Goal: Navigation & Orientation: Find specific page/section

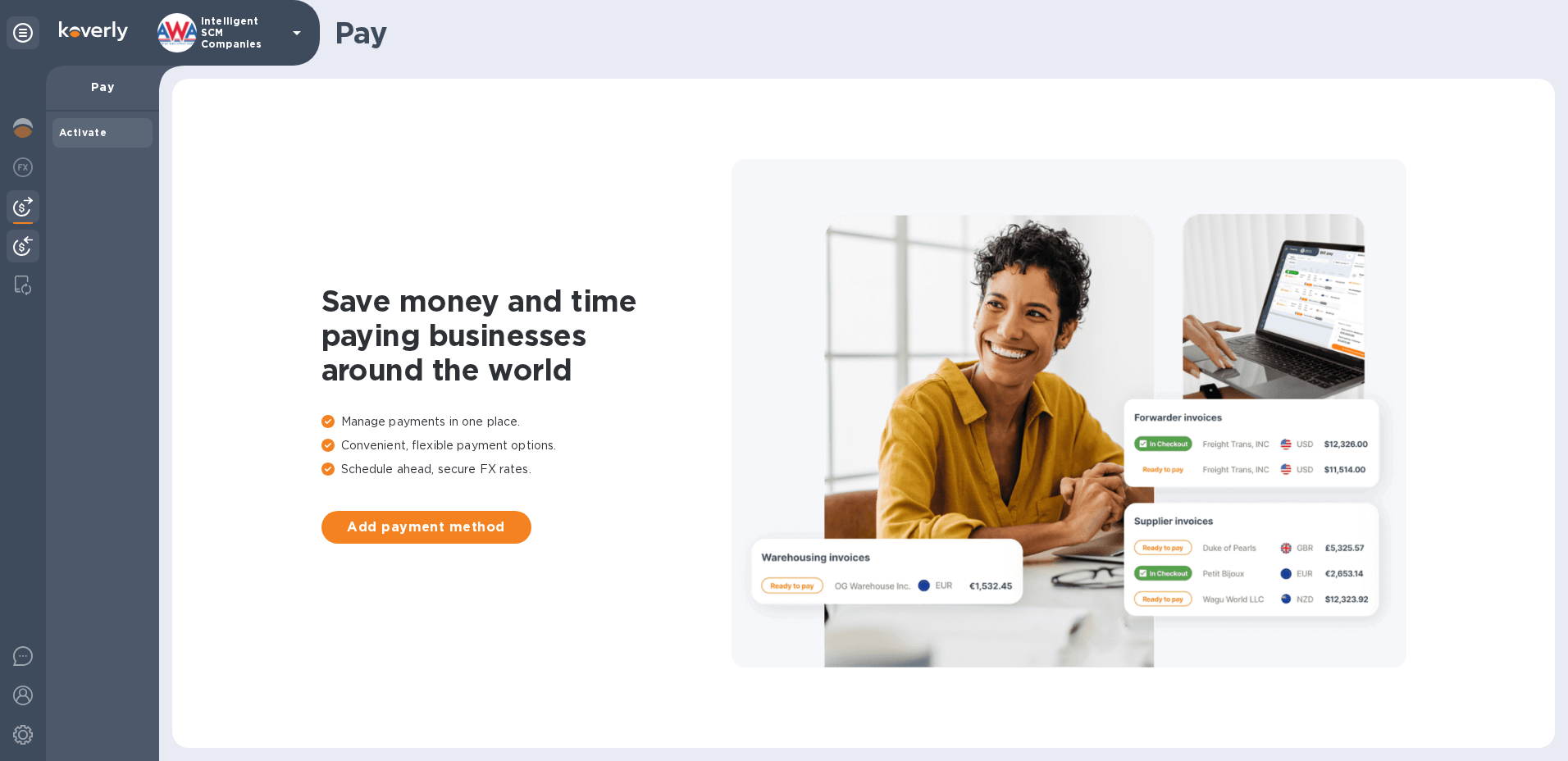
click at [35, 243] on div at bounding box center [23, 248] width 33 height 36
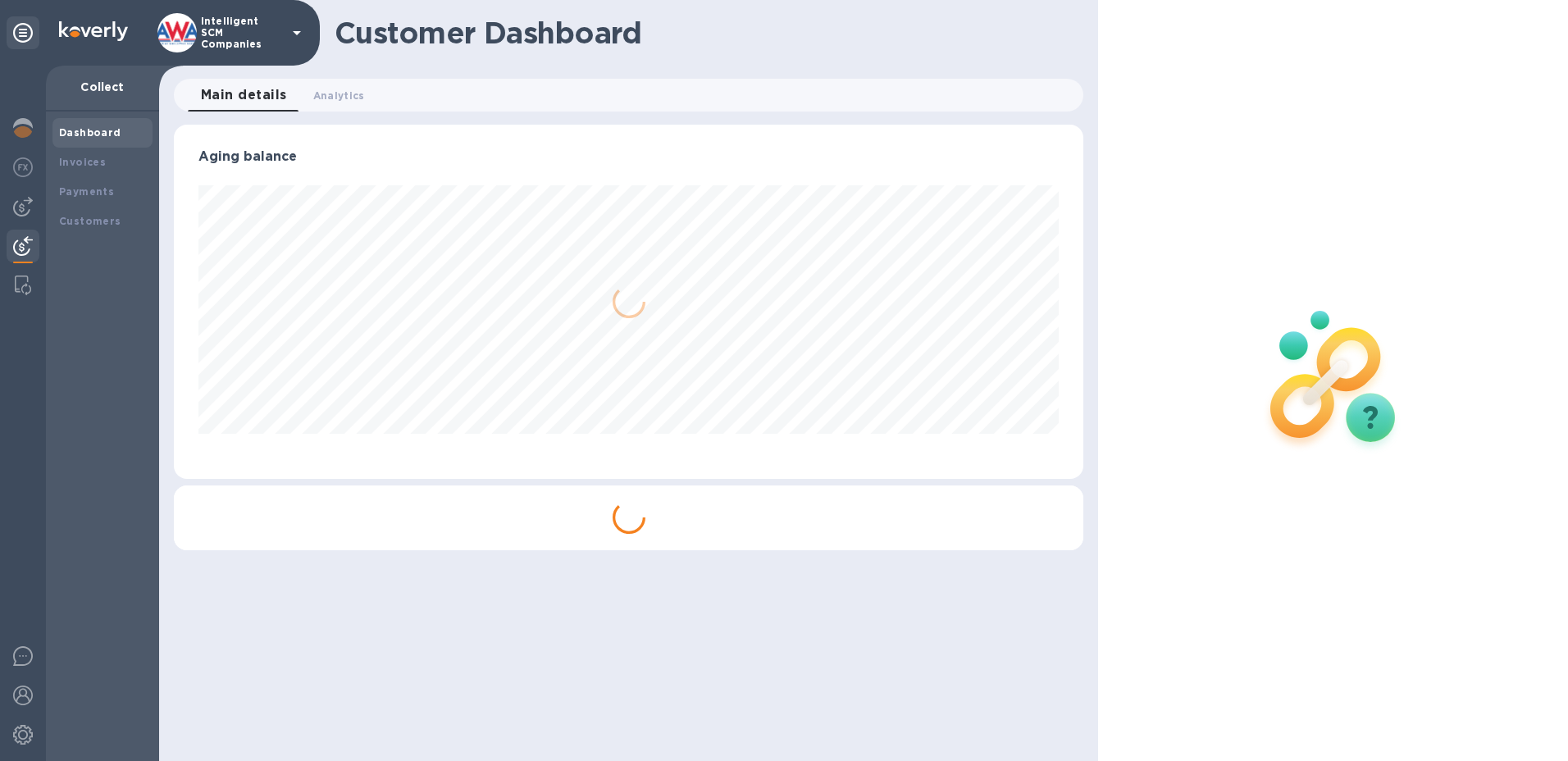
scroll to position [354, 910]
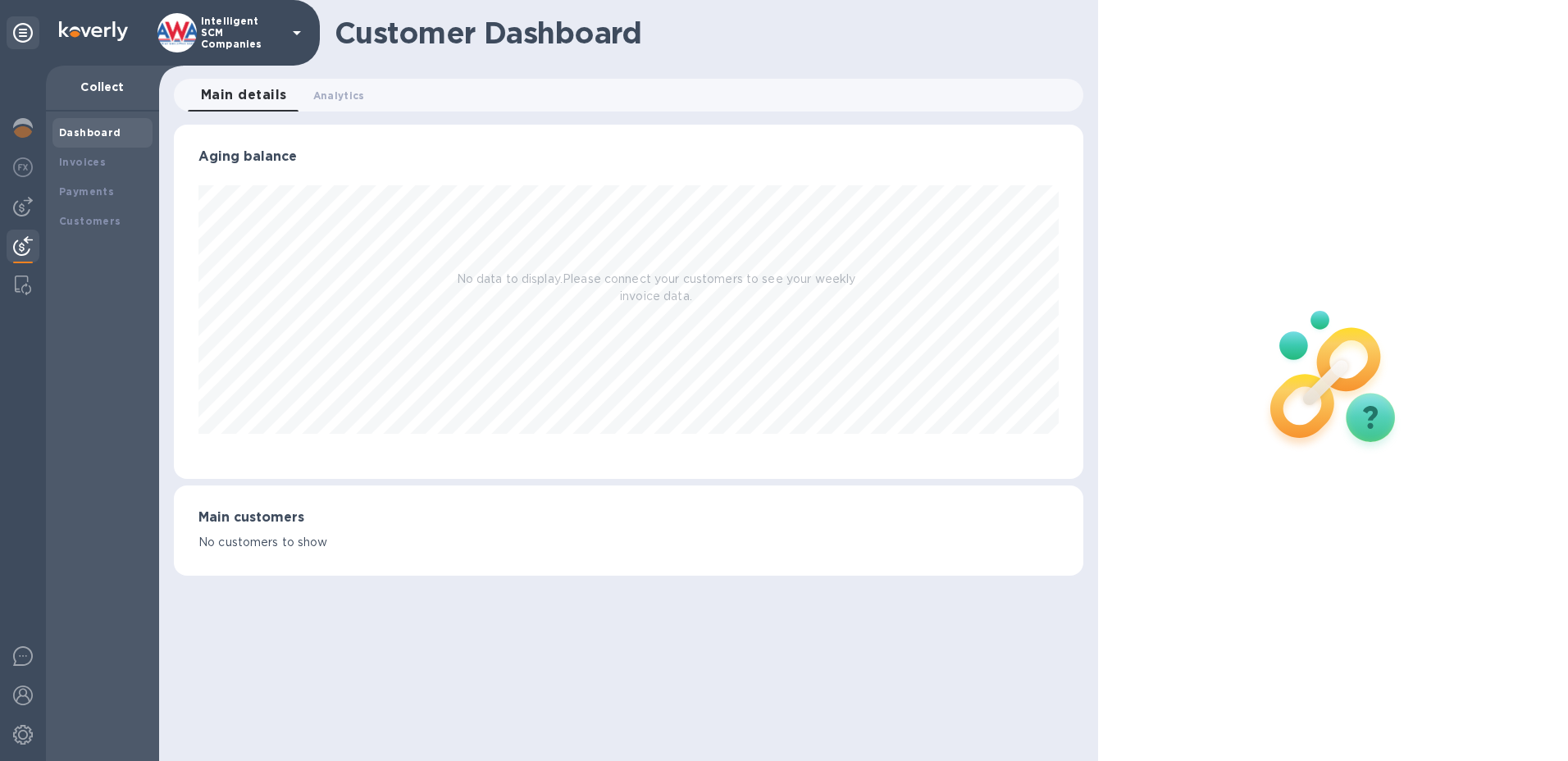
click at [92, 125] on div "Dashboard" at bounding box center [102, 133] width 87 height 16
drag, startPoint x: 327, startPoint y: 95, endPoint x: 334, endPoint y: 101, distance: 9.2
click at [328, 94] on span "Analytics 0" at bounding box center [339, 95] width 52 height 17
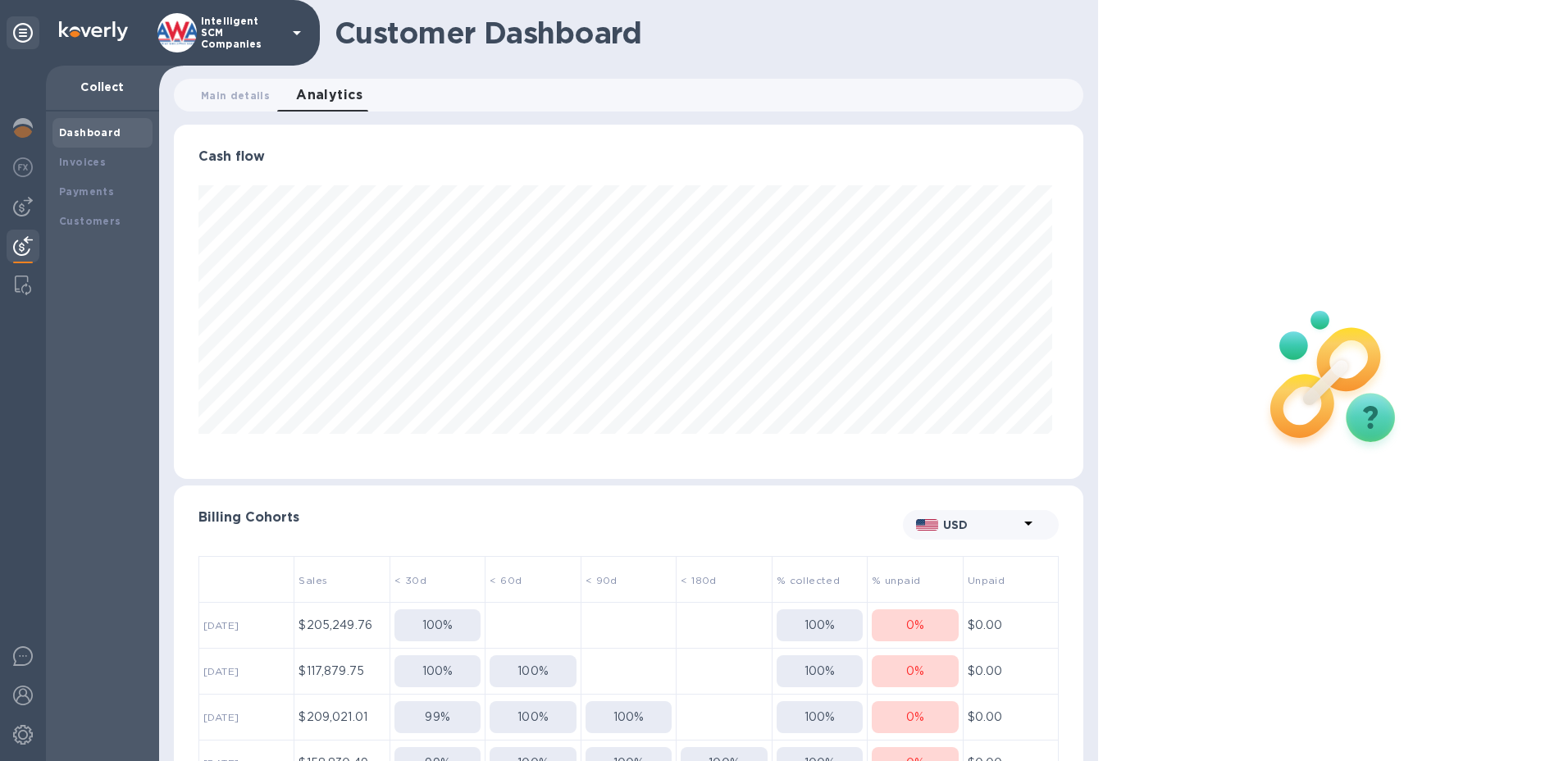
scroll to position [354, 904]
click at [90, 196] on b "Payments" at bounding box center [87, 191] width 55 height 12
